Goal: Information Seeking & Learning: Find specific page/section

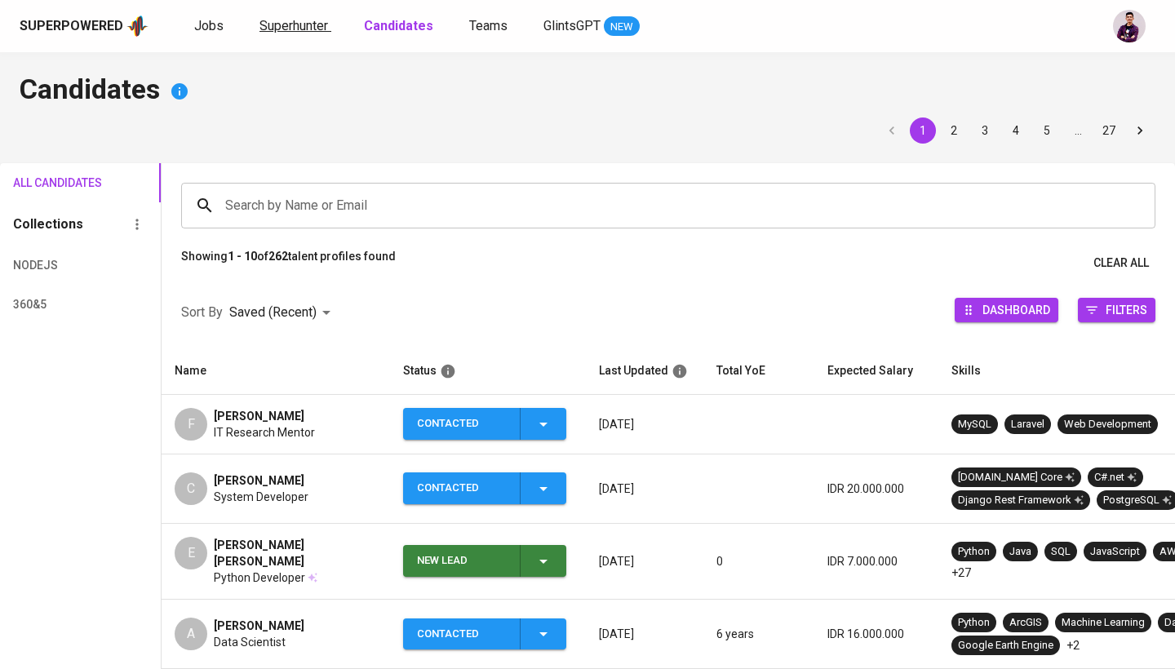
click at [271, 16] on link "Superhunter" at bounding box center [295, 26] width 72 height 20
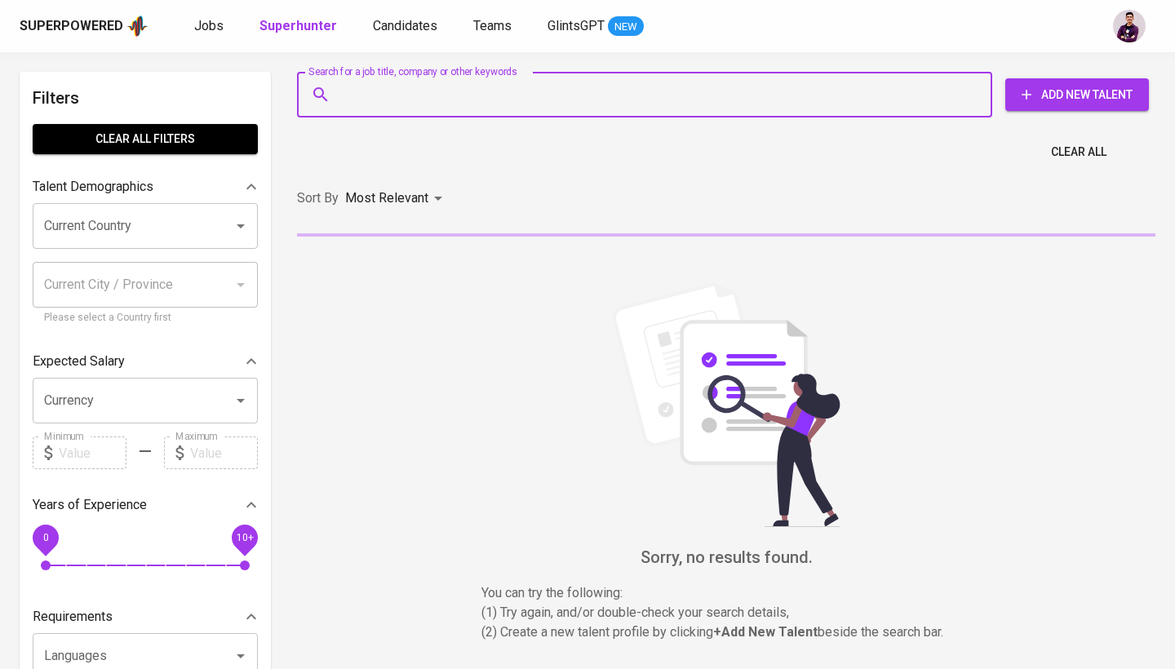
click at [401, 100] on input "Search for a job title, company or other keywords" at bounding box center [648, 94] width 623 height 31
paste input "[EMAIL_ADDRESS][DOMAIN_NAME]"
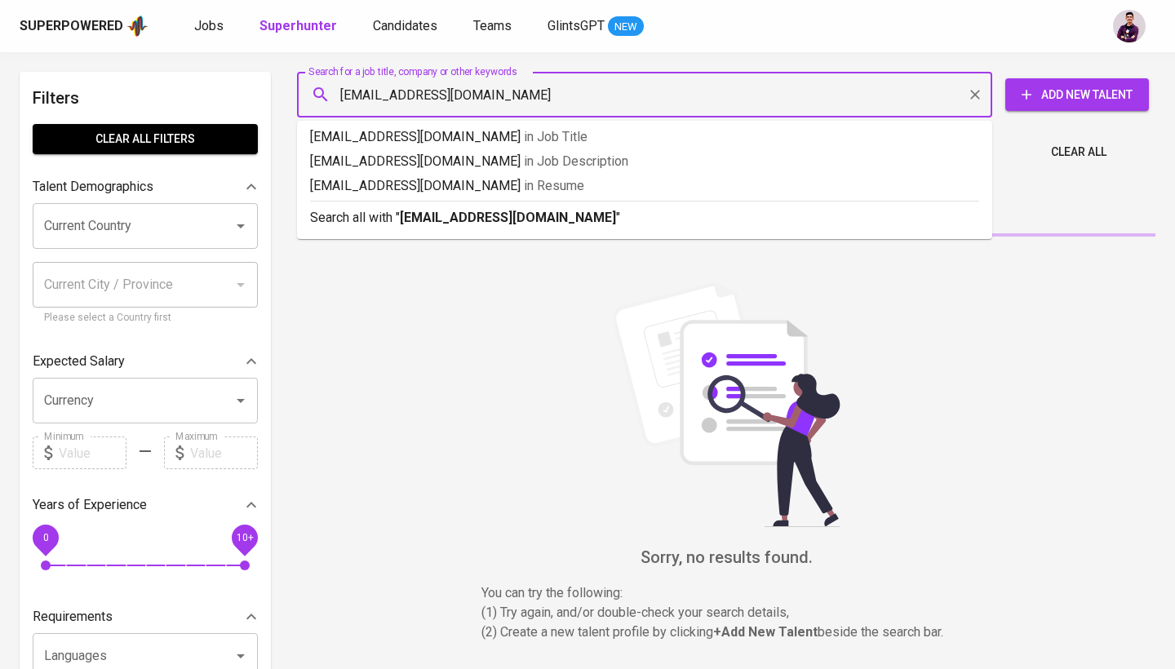
type input "[EMAIL_ADDRESS][DOMAIN_NAME]"
click at [487, 224] on b "[EMAIL_ADDRESS][DOMAIN_NAME]" at bounding box center [508, 218] width 216 height 16
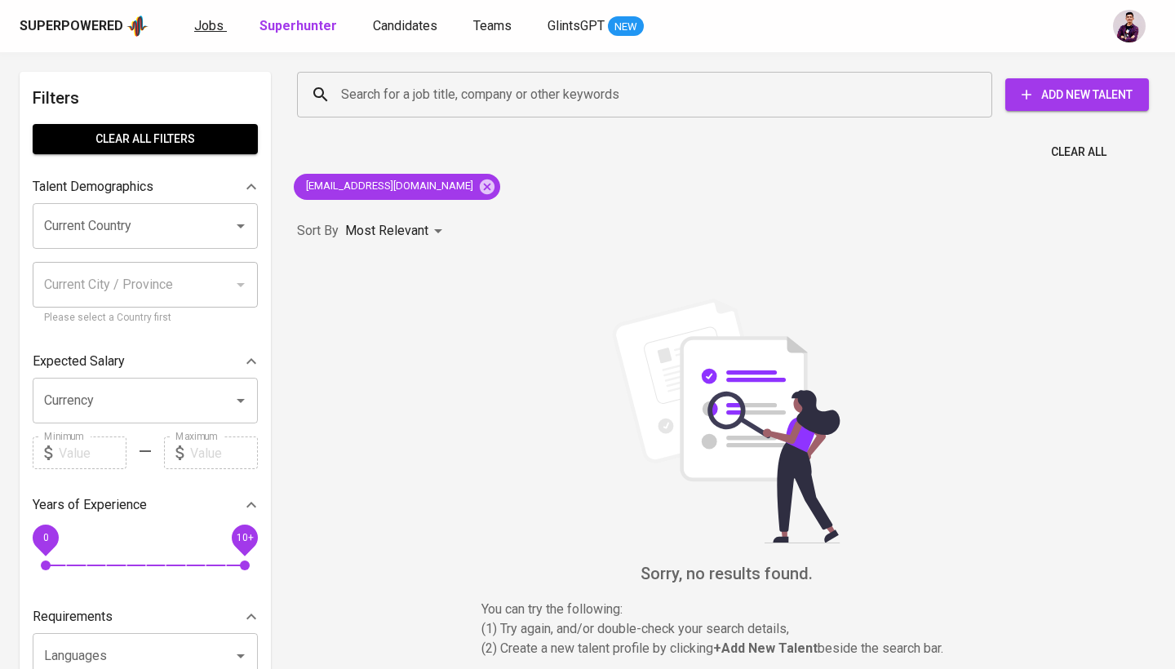
click at [214, 29] on span "Jobs" at bounding box center [208, 26] width 29 height 16
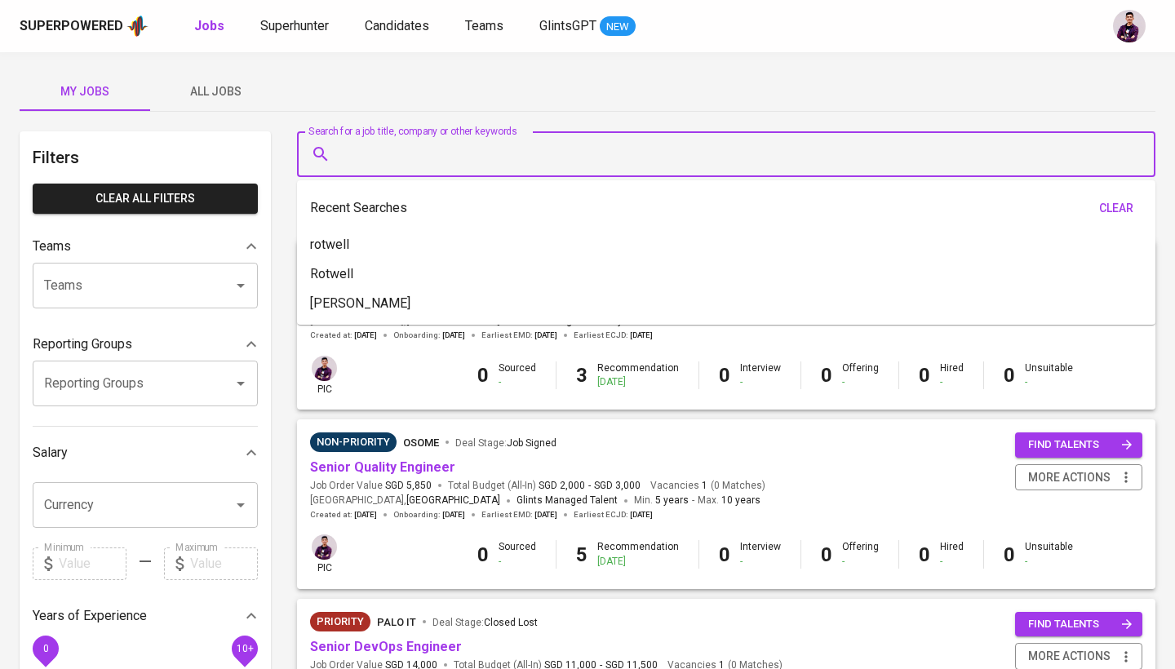
click at [414, 152] on input "Search for a job title, company or other keywords" at bounding box center [730, 154] width 787 height 31
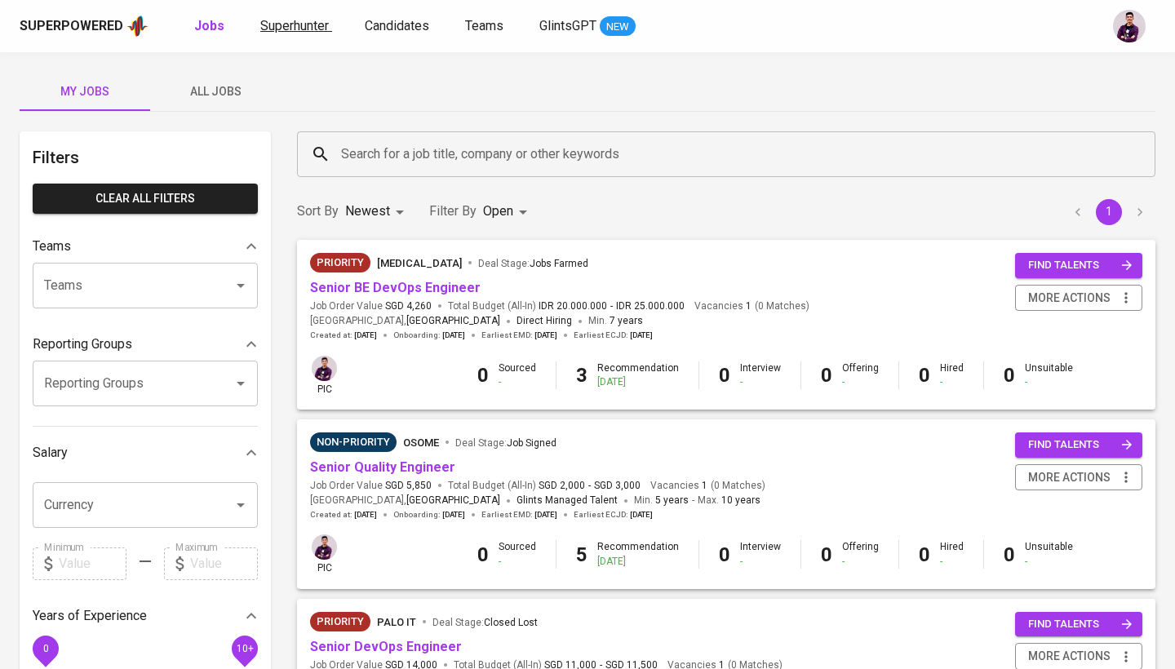
click at [290, 28] on span "Superhunter" at bounding box center [294, 26] width 69 height 16
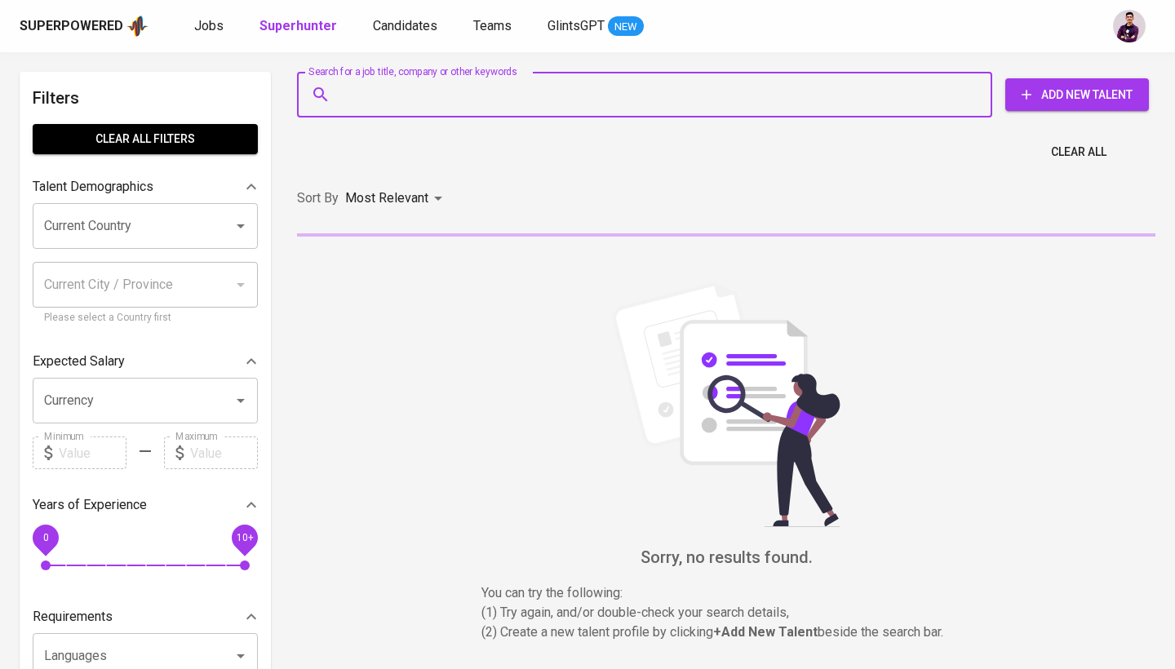
click at [437, 100] on input "Search for a job title, company or other keywords" at bounding box center [648, 94] width 623 height 31
paste input "[EMAIL_ADDRESS][DOMAIN_NAME]"
type input "[EMAIL_ADDRESS][DOMAIN_NAME]"
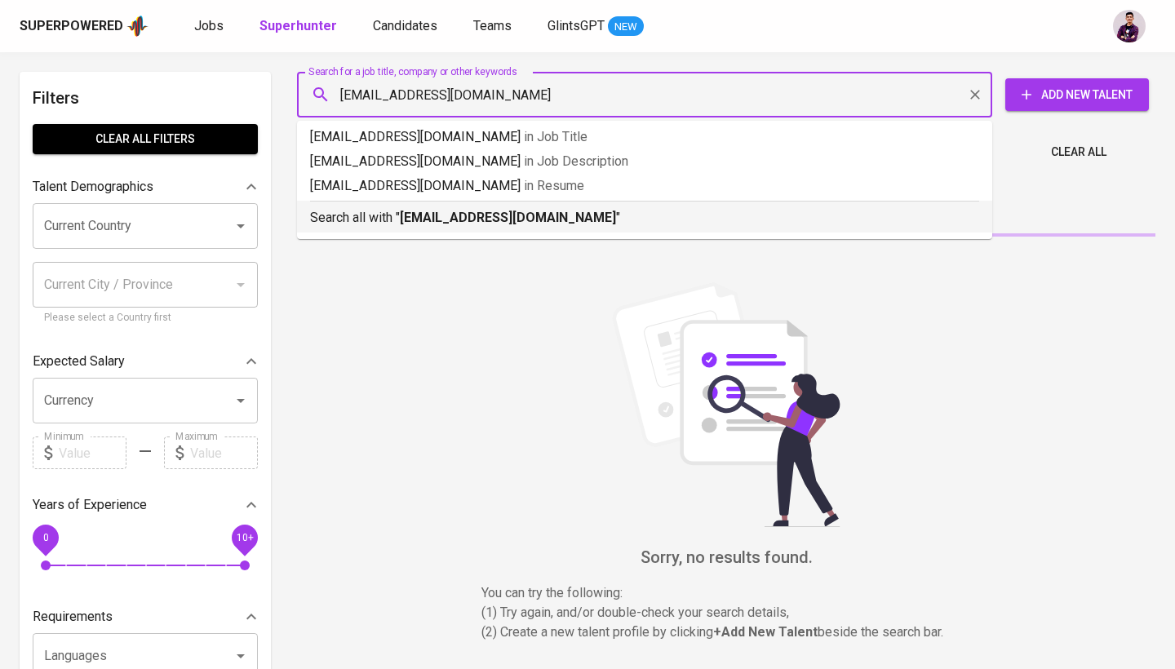
click at [460, 221] on b "[EMAIL_ADDRESS][DOMAIN_NAME]" at bounding box center [508, 218] width 216 height 16
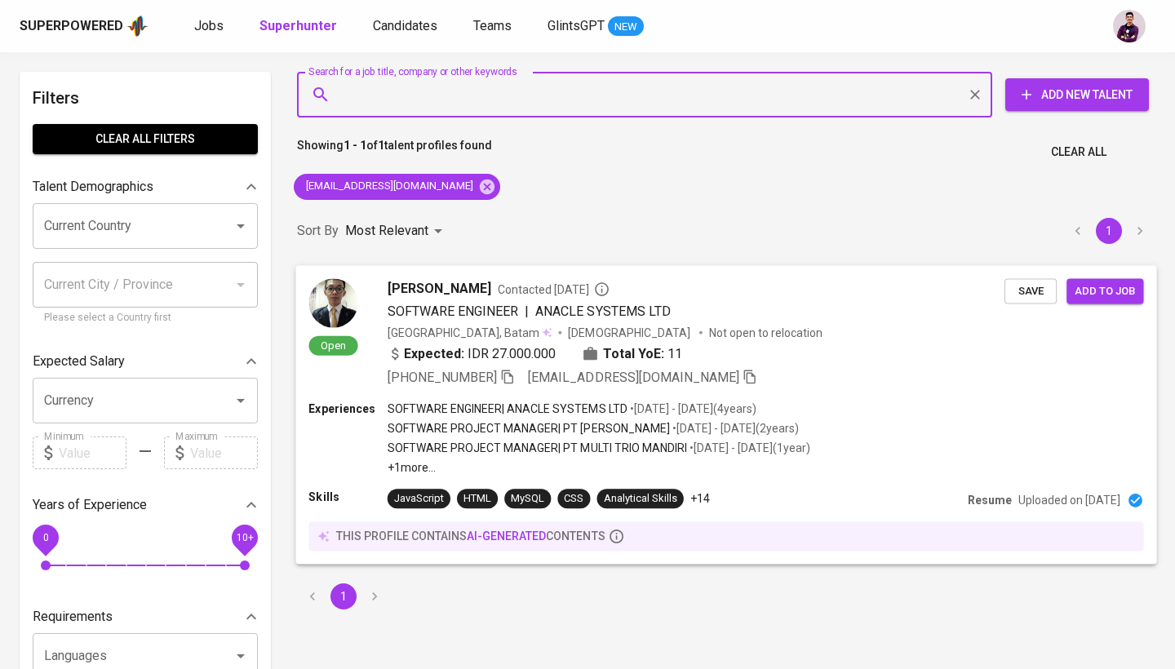
click at [351, 291] on img at bounding box center [332, 302] width 49 height 49
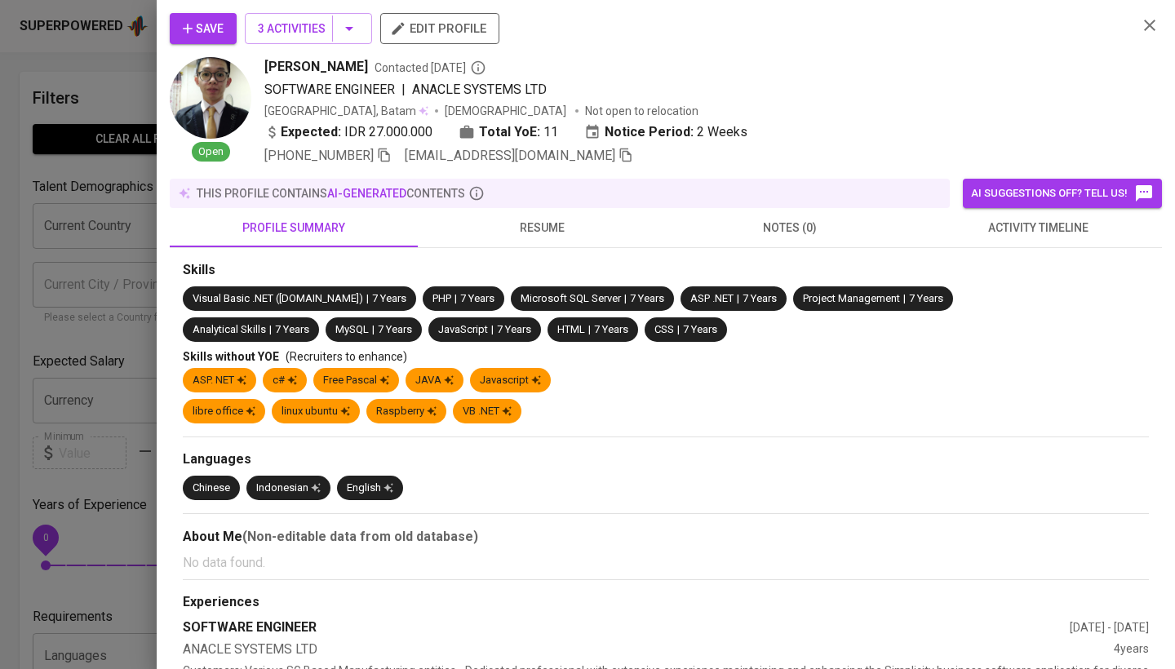
click at [1026, 226] on span "activity timeline" at bounding box center [1038, 228] width 228 height 20
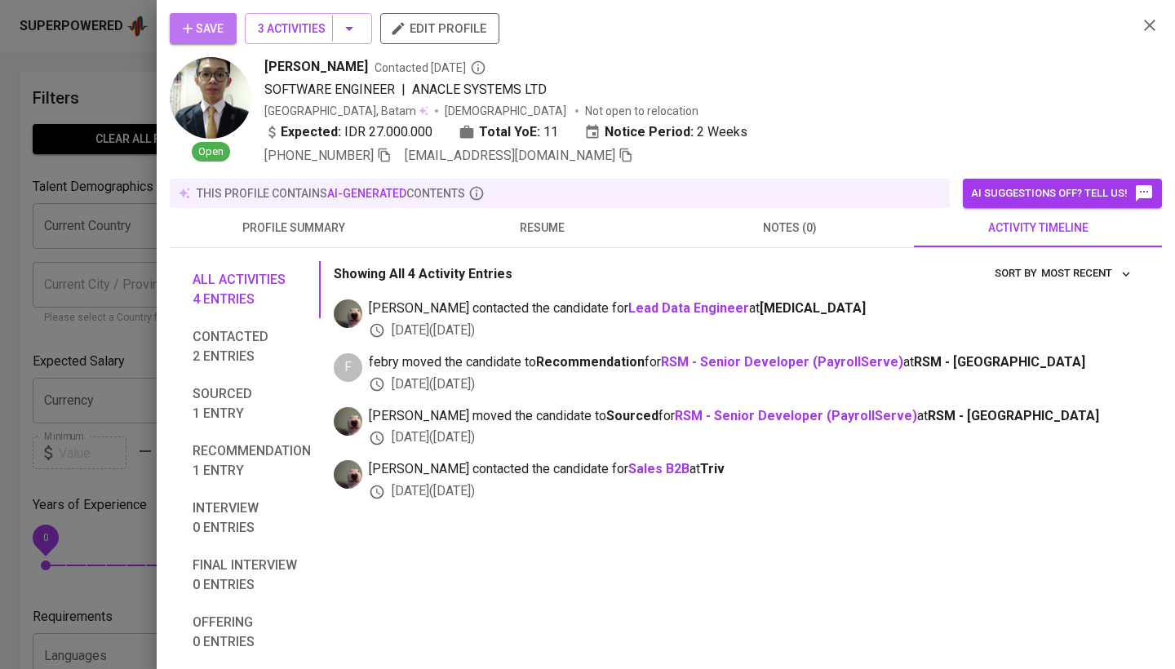
click at [212, 32] on span "Save" at bounding box center [203, 29] width 41 height 20
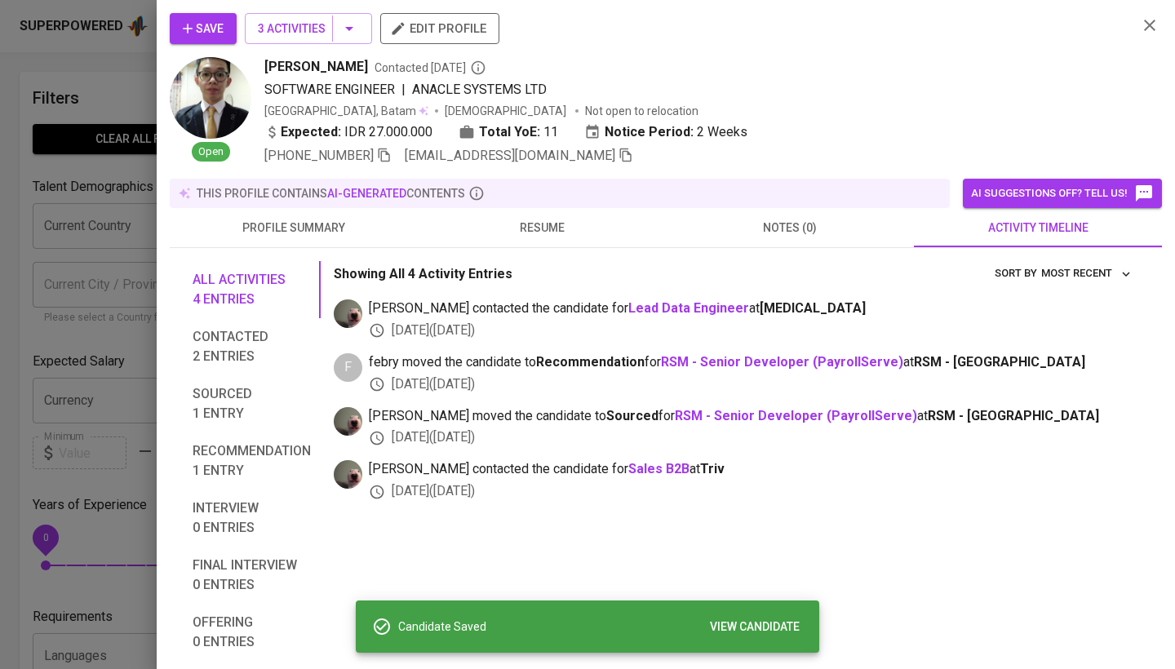
click at [769, 625] on span "VIEW CANDIDATE" at bounding box center [755, 627] width 90 height 20
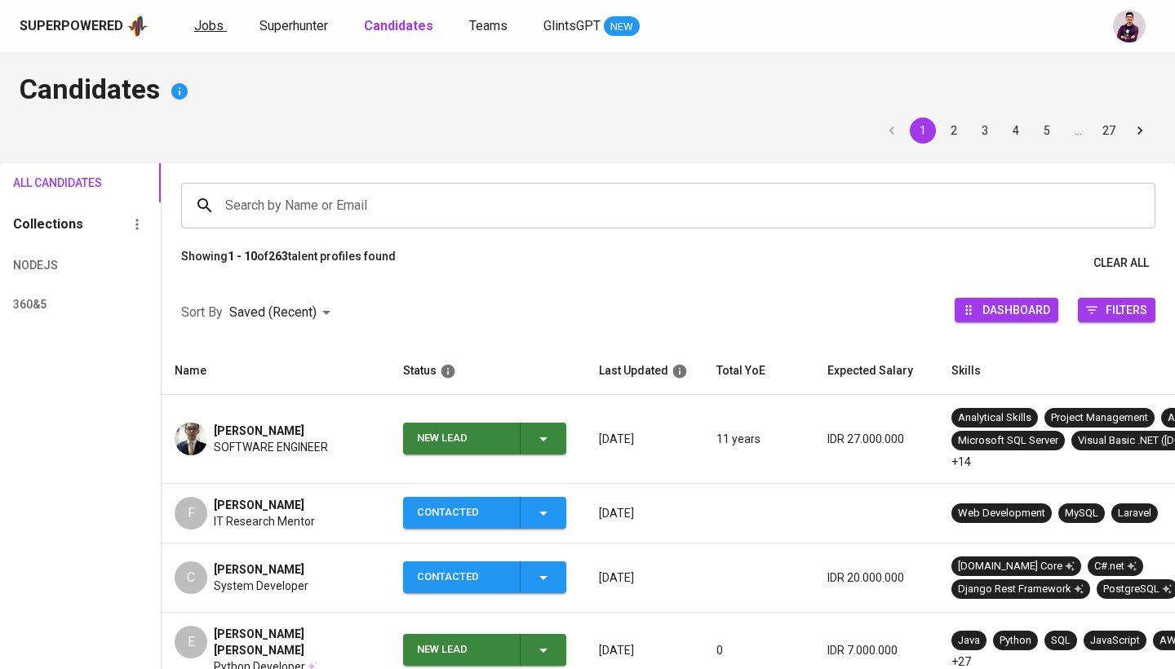
click at [200, 27] on span "Jobs" at bounding box center [208, 26] width 29 height 16
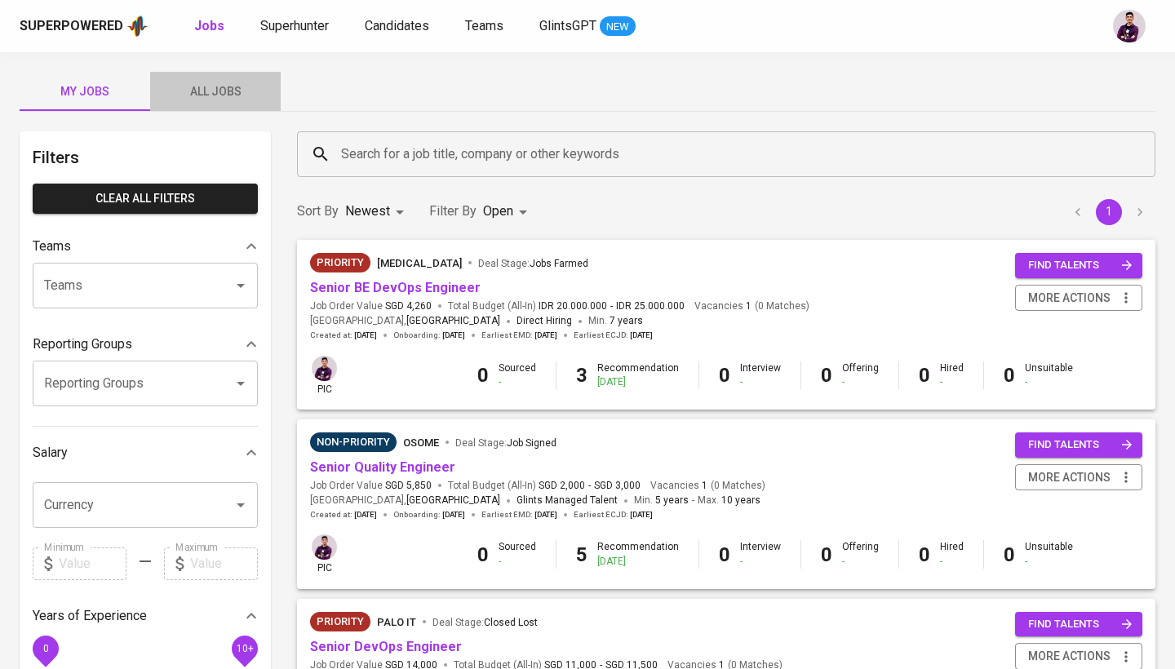
click at [208, 90] on span "All Jobs" at bounding box center [215, 92] width 111 height 20
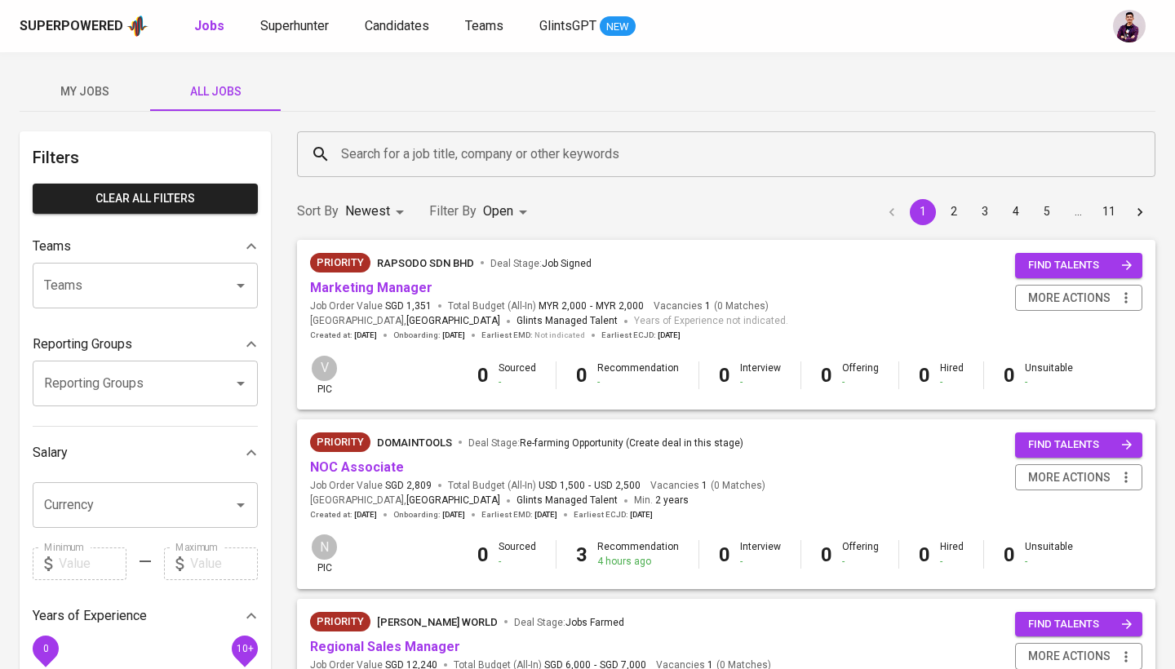
click at [419, 158] on input "Search for a job title, company or other keywords" at bounding box center [730, 154] width 787 height 31
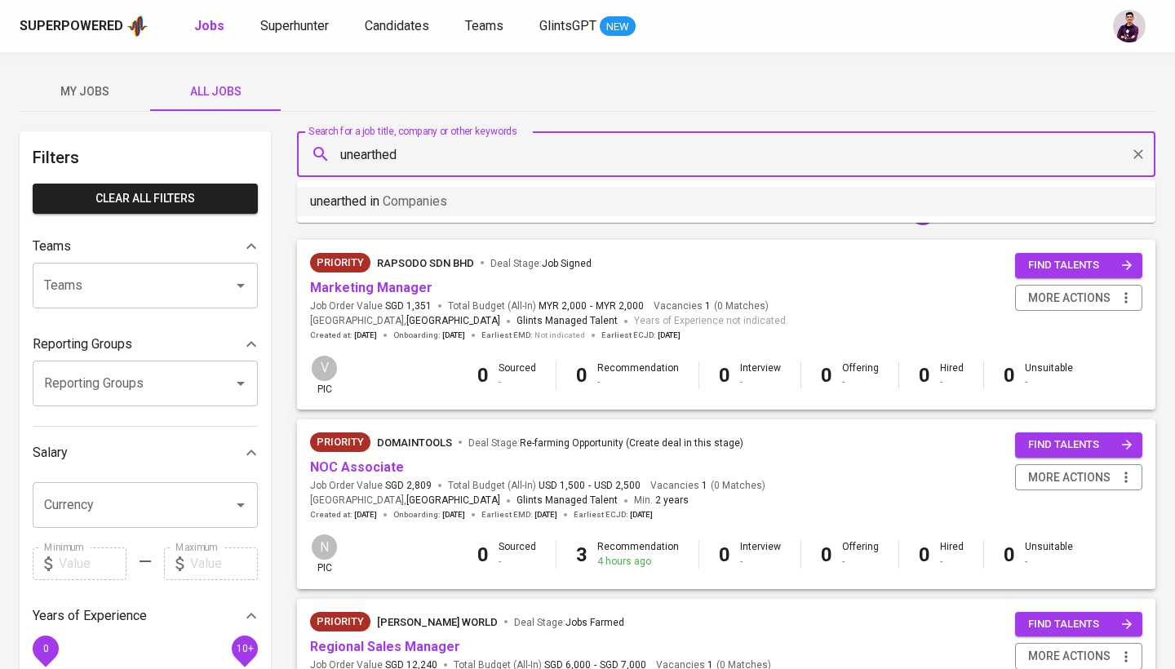
click at [427, 197] on span "Companies" at bounding box center [415, 201] width 64 height 16
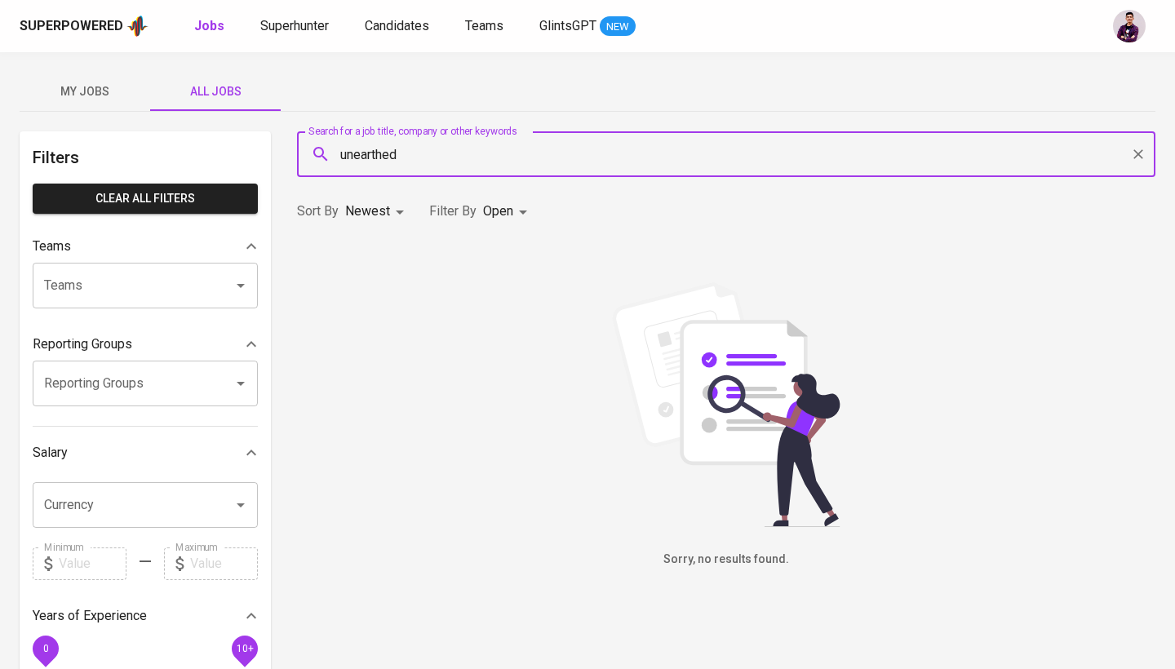
type input "unearthed"
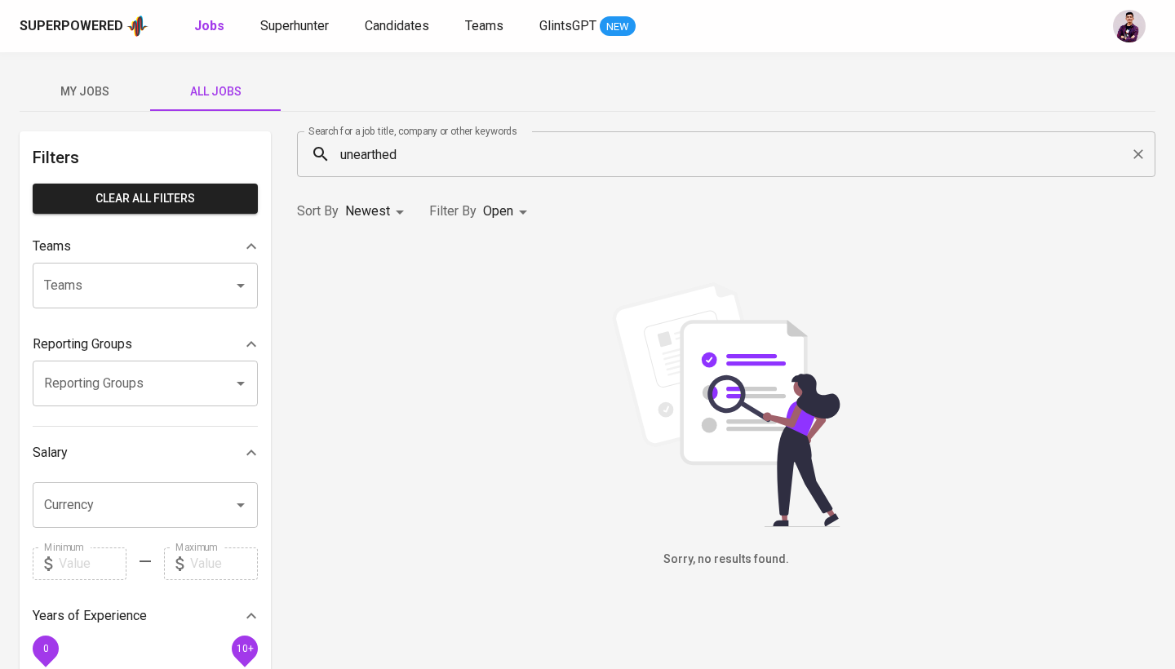
click at [480, 205] on div "Filter By Open OPEN" at bounding box center [481, 212] width 104 height 30
click at [495, 210] on body "Superpowered Jobs Superhunter Candidates Teams GlintsGPT NEW My Jobs All Jobs F…" at bounding box center [587, 557] width 1175 height 1114
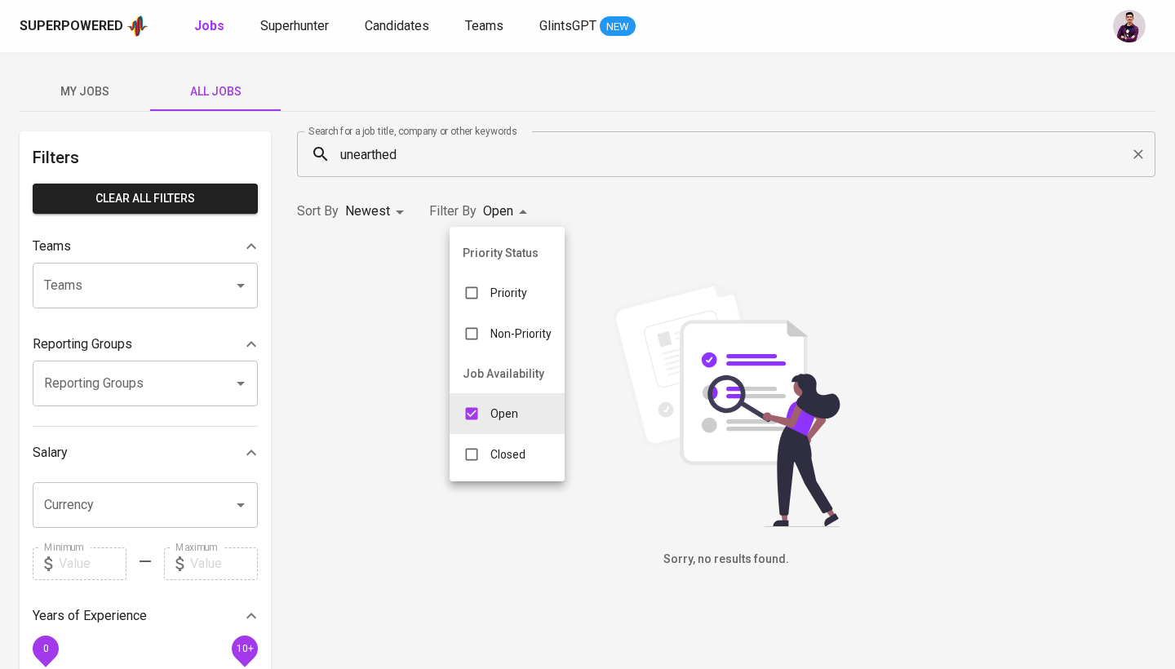
click at [504, 454] on p "Closed" at bounding box center [507, 454] width 35 height 16
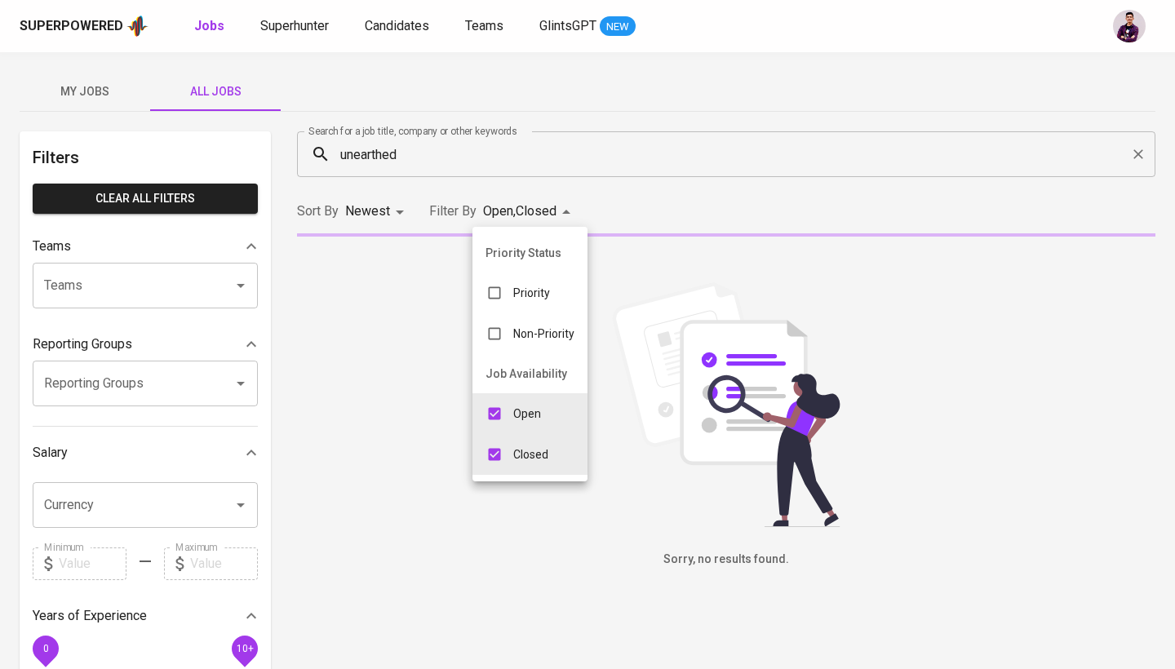
type input "OPEN,CLOSE"
checkbox input "true"
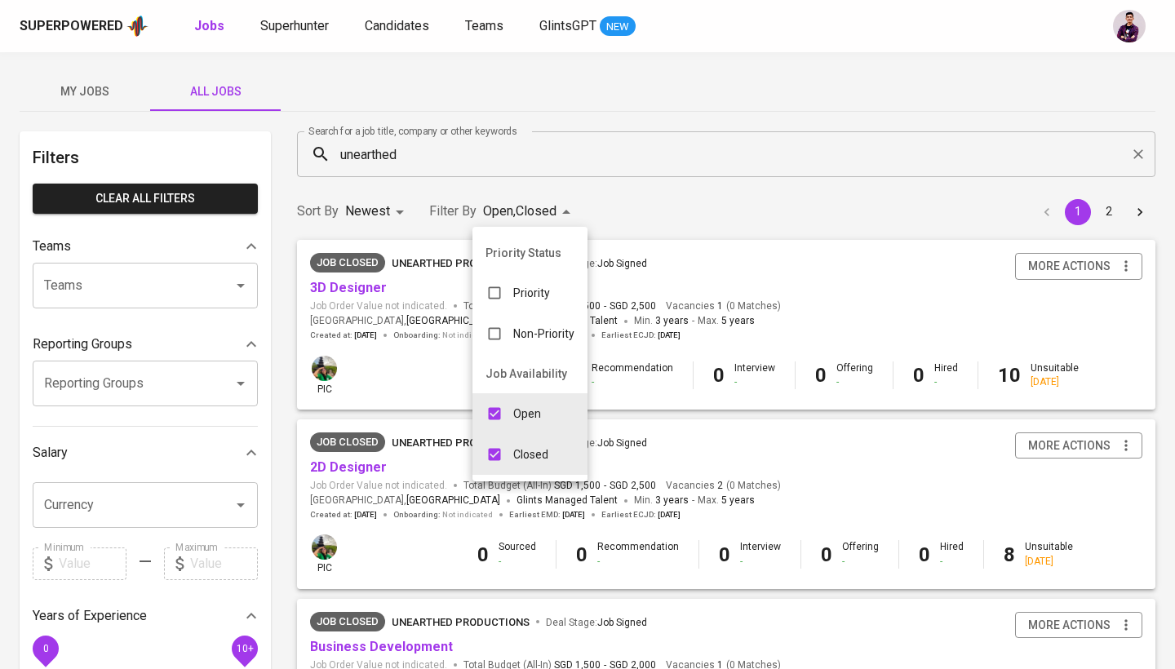
click at [608, 195] on div at bounding box center [587, 334] width 1175 height 669
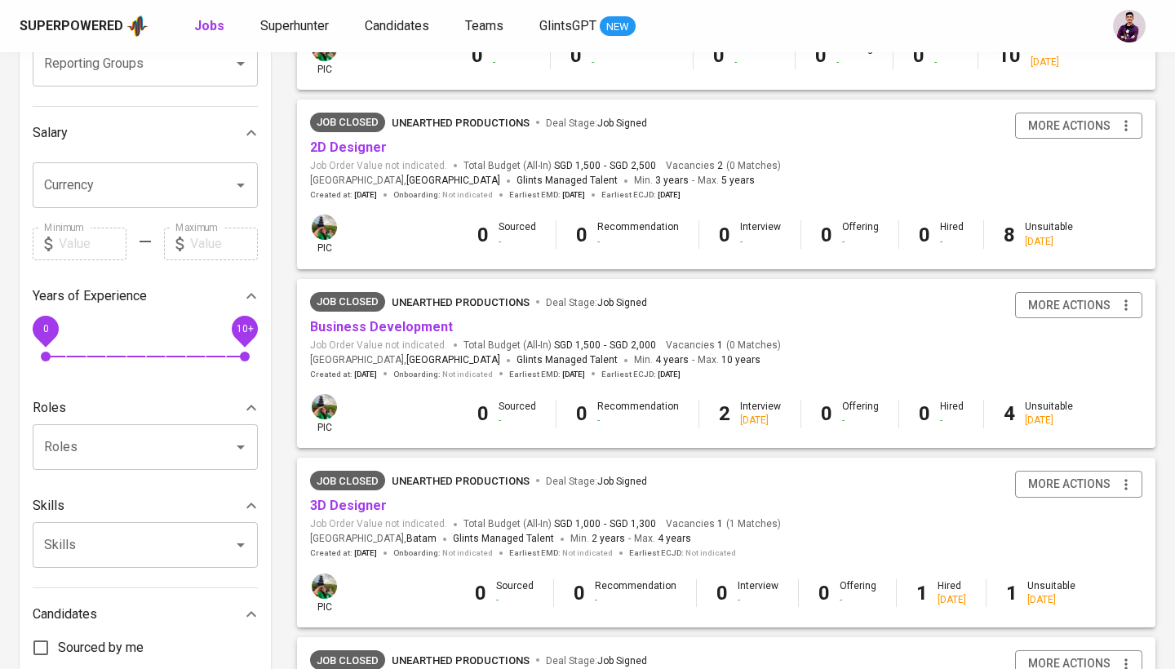
scroll to position [332, 0]
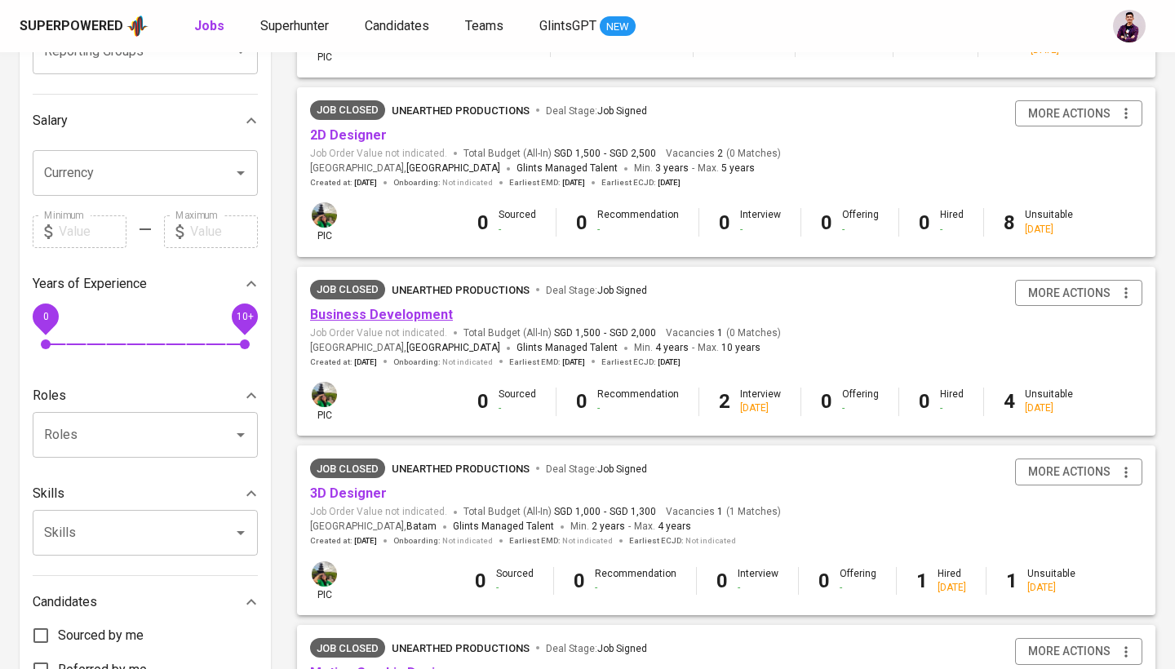
click at [414, 311] on link "Business Development" at bounding box center [381, 315] width 143 height 16
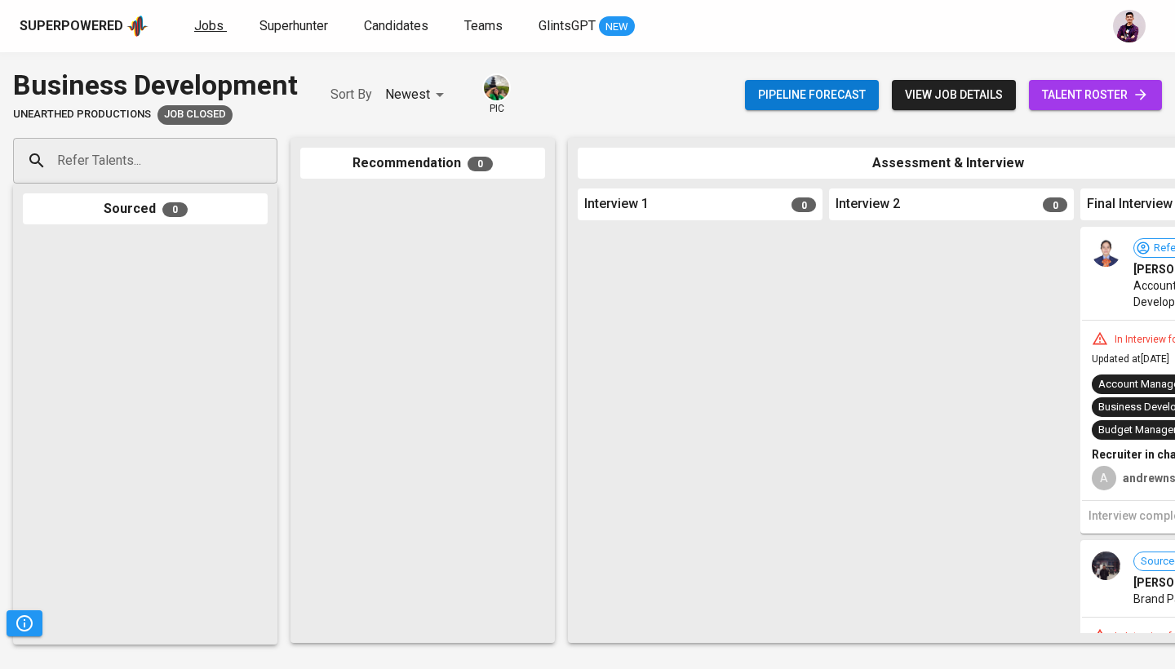
click at [202, 22] on span "Jobs" at bounding box center [208, 26] width 29 height 16
